Goal: Navigation & Orientation: Find specific page/section

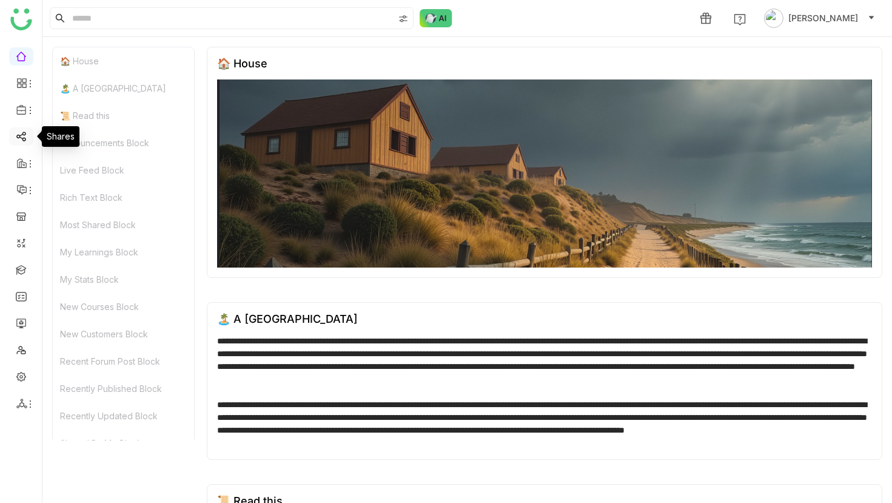
click at [23, 134] on link at bounding box center [21, 135] width 11 height 10
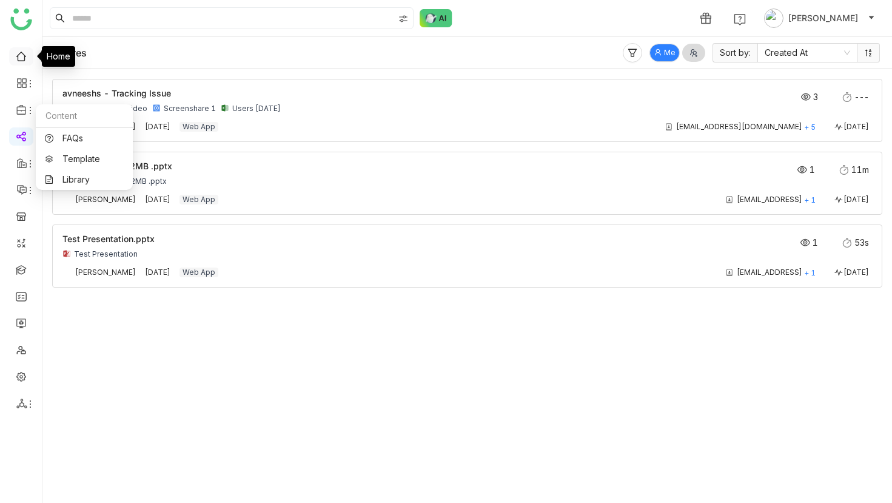
click at [27, 54] on link at bounding box center [21, 55] width 11 height 10
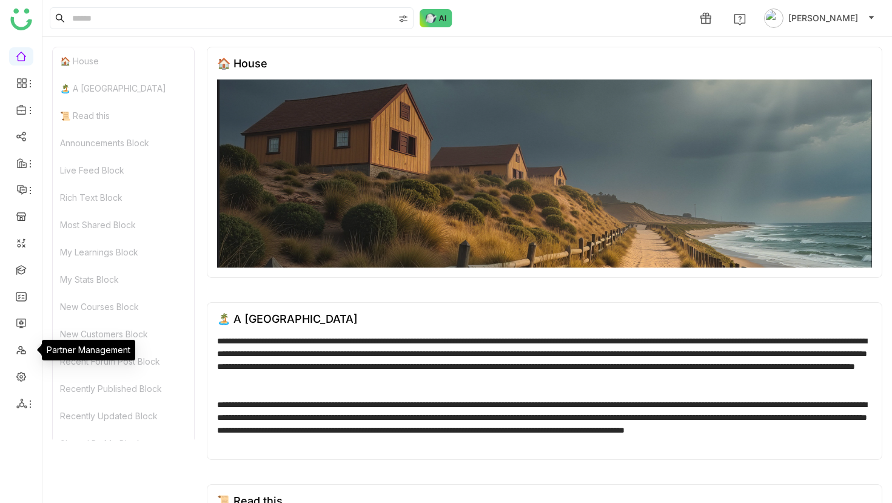
click at [22, 392] on ul at bounding box center [21, 230] width 42 height 382
click at [22, 403] on icon at bounding box center [21, 403] width 10 height 10
click at [23, 374] on link at bounding box center [21, 376] width 11 height 10
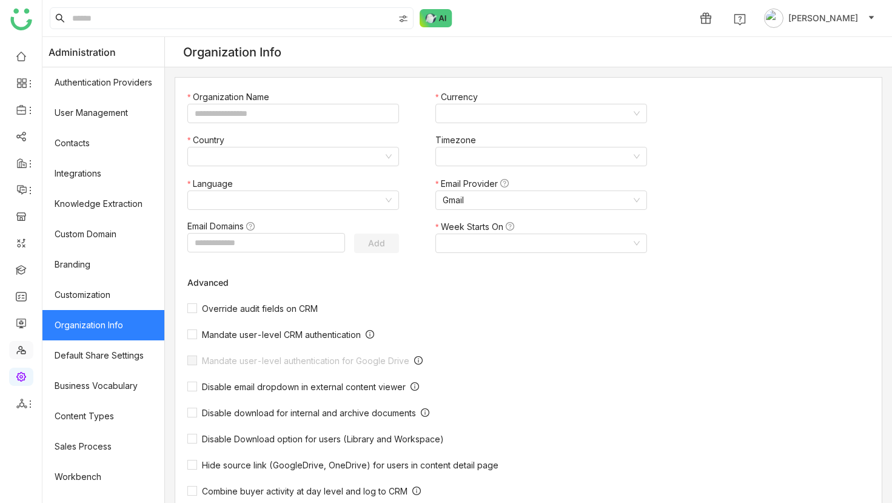
type input "*******"
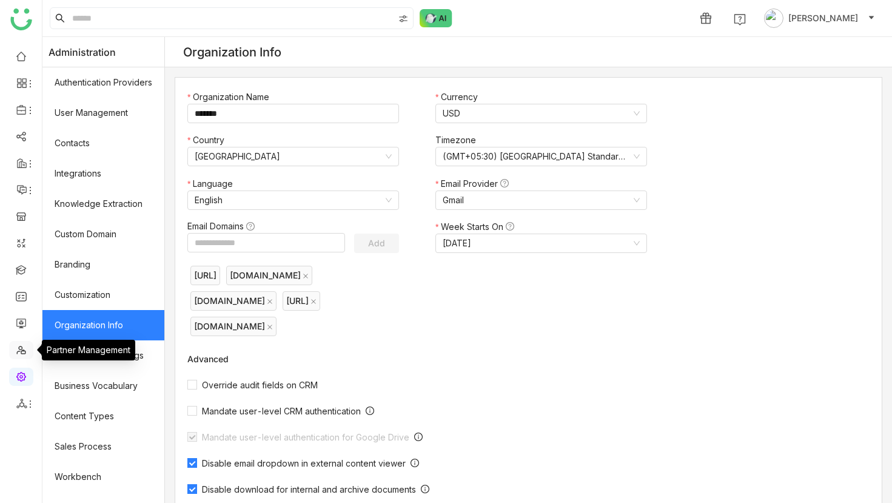
click at [23, 354] on link at bounding box center [21, 349] width 11 height 10
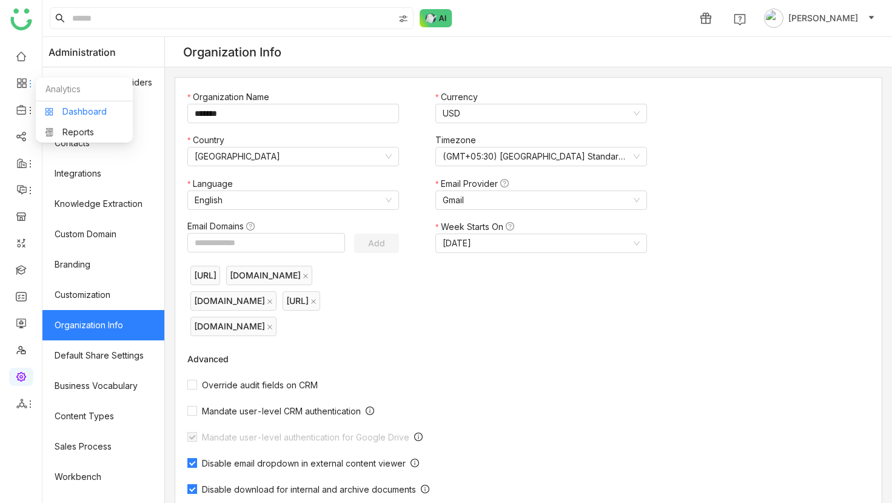
click at [76, 112] on link "Dashboard" at bounding box center [84, 111] width 79 height 8
click at [30, 89] on li at bounding box center [21, 83] width 24 height 18
click at [29, 81] on icon at bounding box center [30, 84] width 10 height 10
click at [50, 107] on link "Dashboard" at bounding box center [84, 111] width 79 height 8
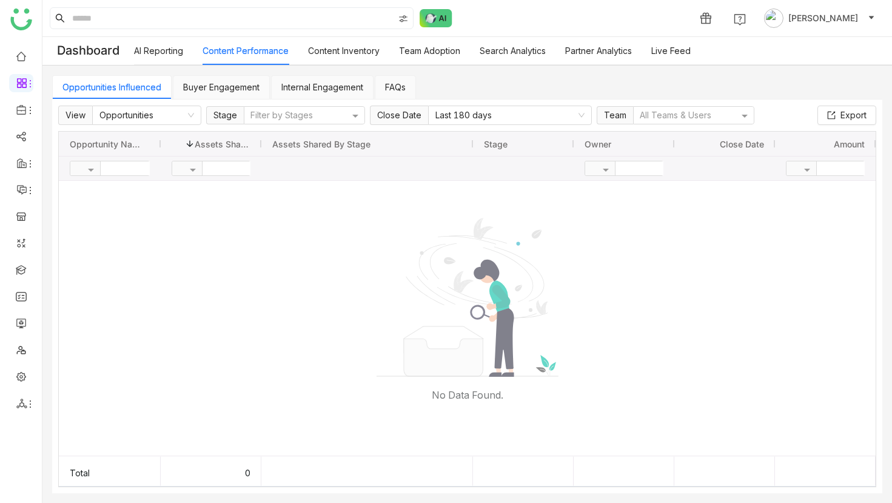
click at [524, 45] on link "Search Analytics" at bounding box center [513, 50] width 66 height 10
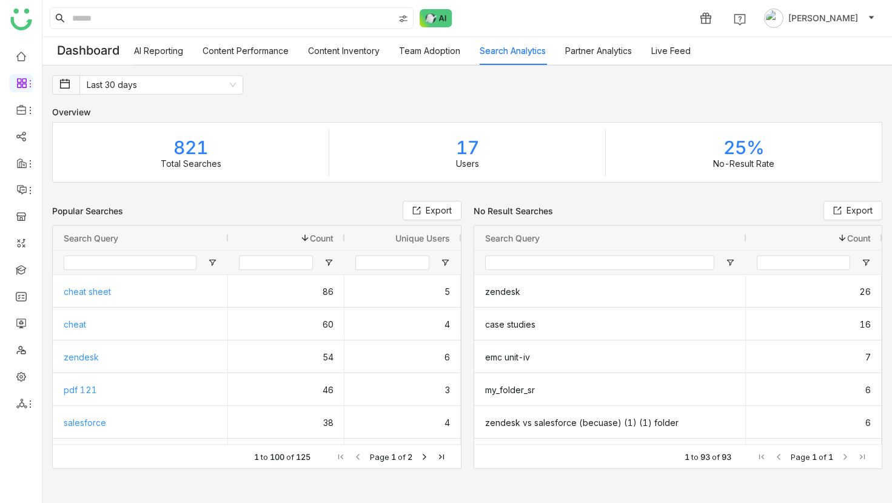
click at [577, 55] on link "Partner Analytics" at bounding box center [598, 50] width 67 height 10
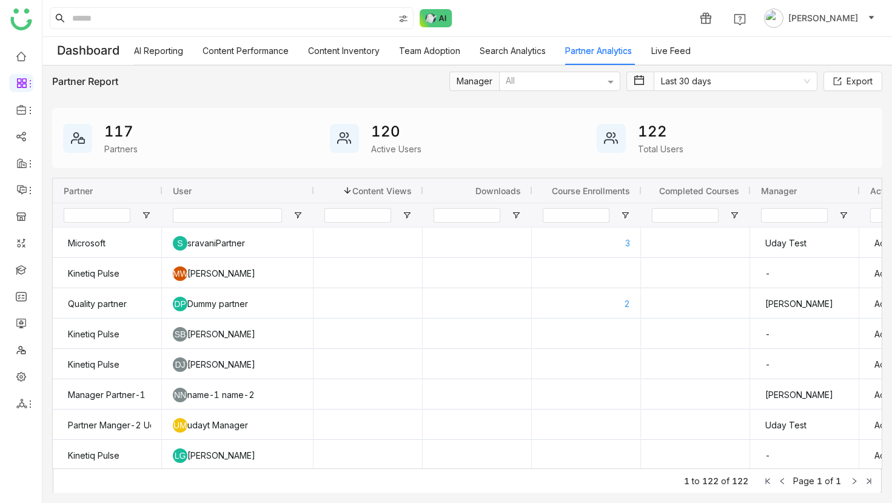
click at [492, 45] on link "Search Analytics" at bounding box center [513, 50] width 66 height 10
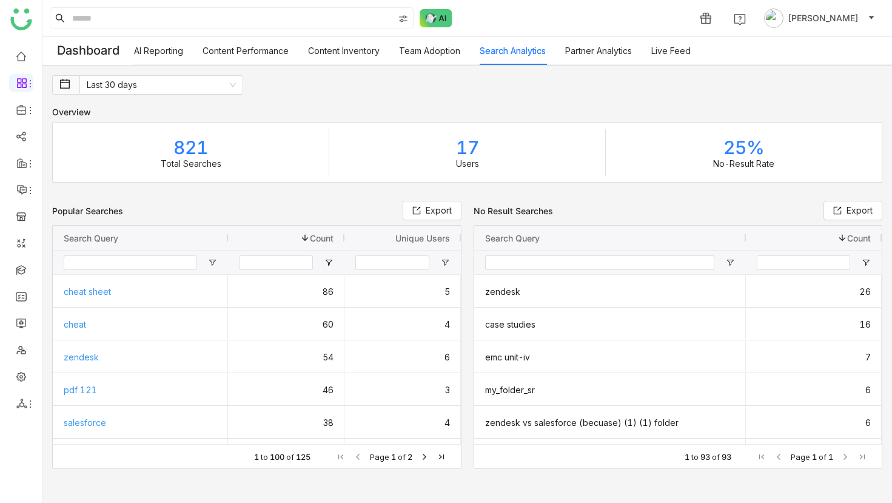
click at [452, 56] on link "Team Adoption" at bounding box center [429, 50] width 61 height 10
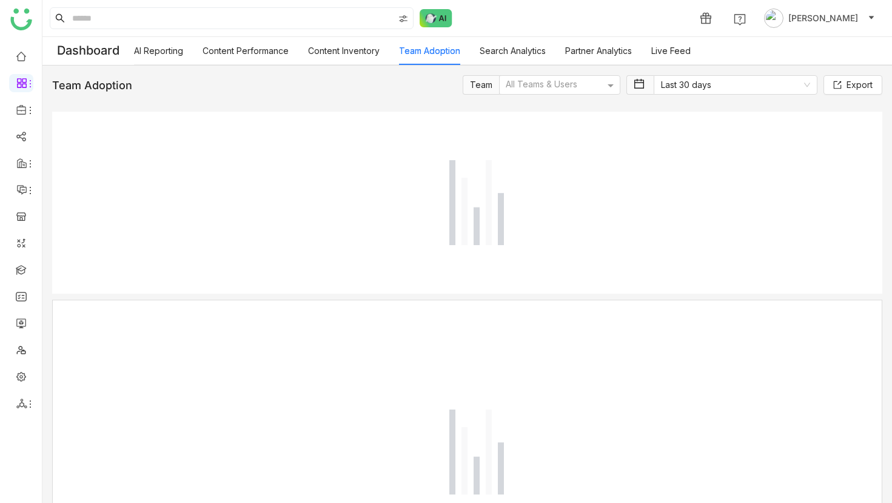
click at [682, 56] on link "Live Feed" at bounding box center [670, 50] width 39 height 10
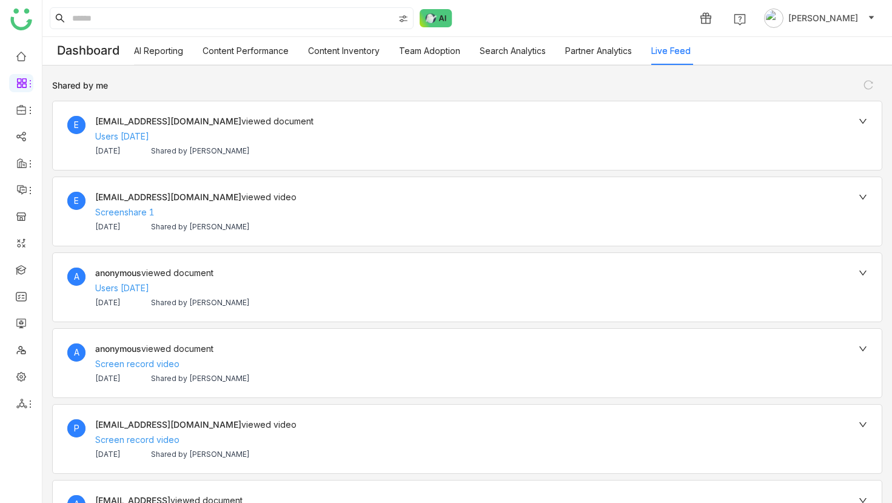
click at [262, 50] on link "Content Performance" at bounding box center [246, 50] width 86 height 10
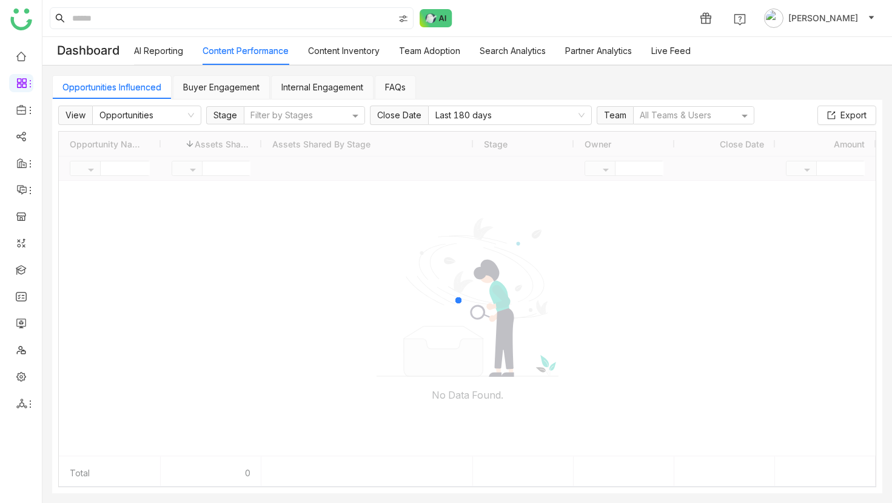
click at [165, 56] on link "AI Reporting" at bounding box center [158, 50] width 49 height 10
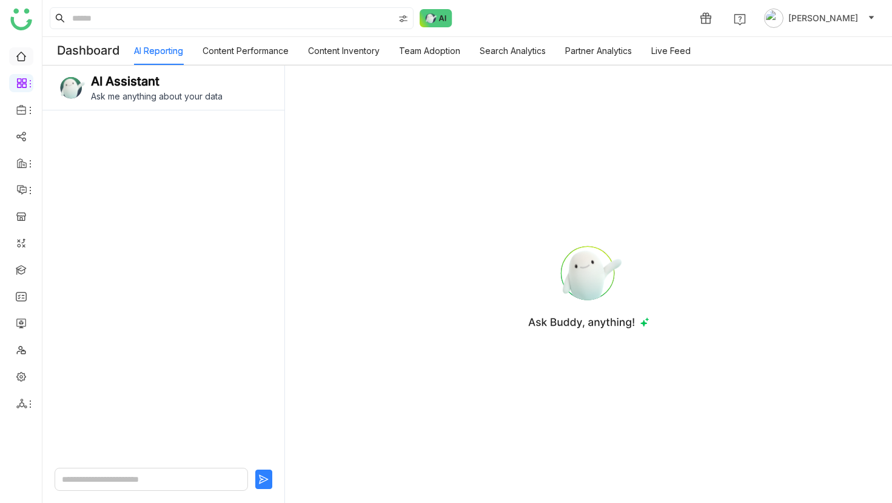
click at [27, 53] on link at bounding box center [21, 55] width 11 height 10
